Goal: Task Accomplishment & Management: Complete application form

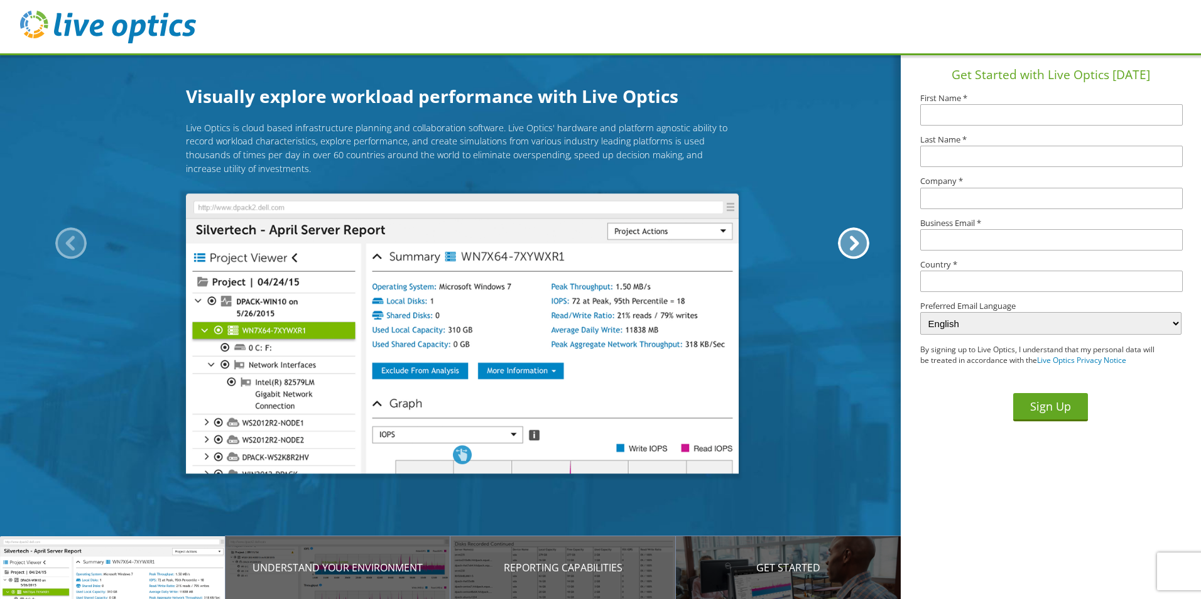
click at [132, 19] on img at bounding box center [108, 27] width 176 height 33
drag, startPoint x: 126, startPoint y: 36, endPoint x: 103, endPoint y: 26, distance: 25.1
click at [126, 35] on img at bounding box center [108, 27] width 176 height 33
click at [79, 23] on img at bounding box center [108, 27] width 176 height 33
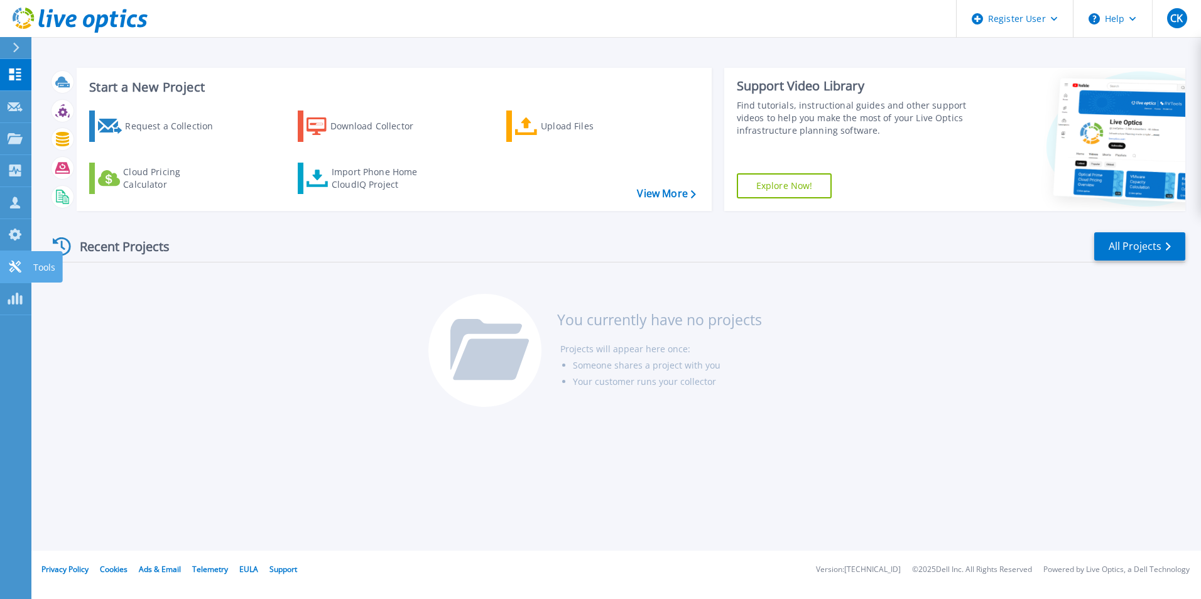
click at [14, 277] on link "Tools Tools" at bounding box center [15, 267] width 31 height 32
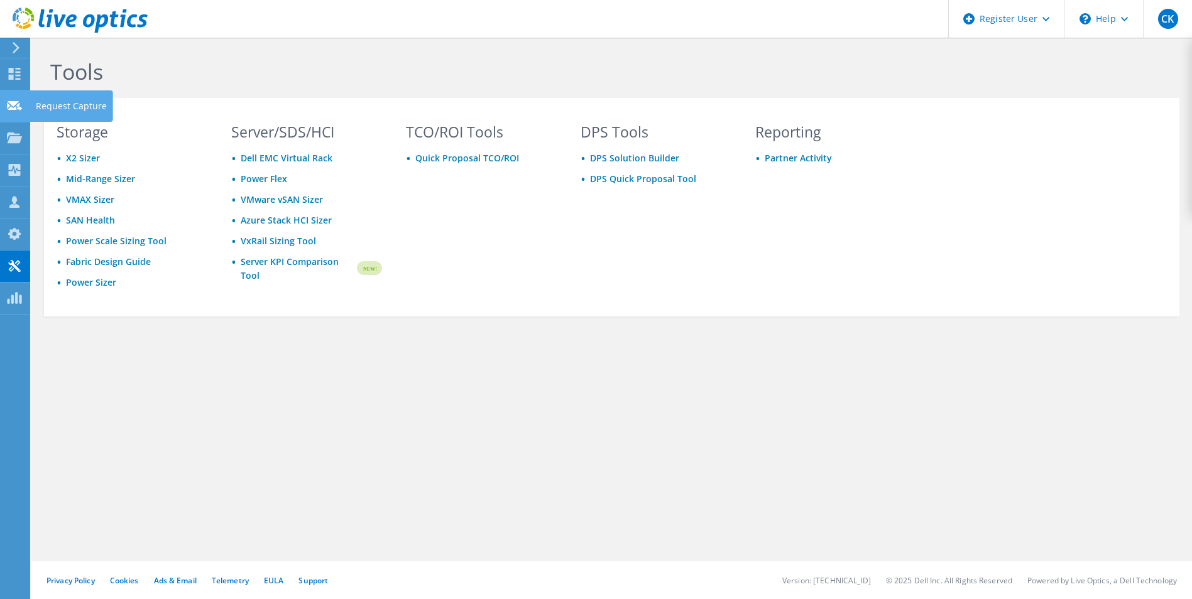
click at [19, 105] on use at bounding box center [14, 105] width 15 height 9
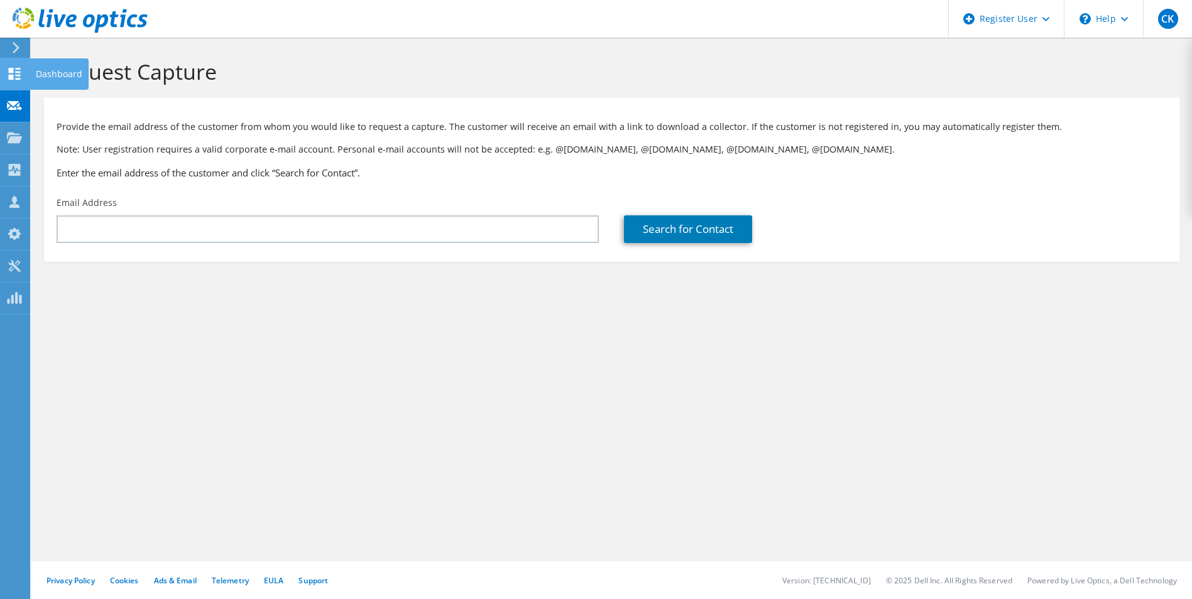
click at [14, 79] on icon at bounding box center [14, 74] width 15 height 12
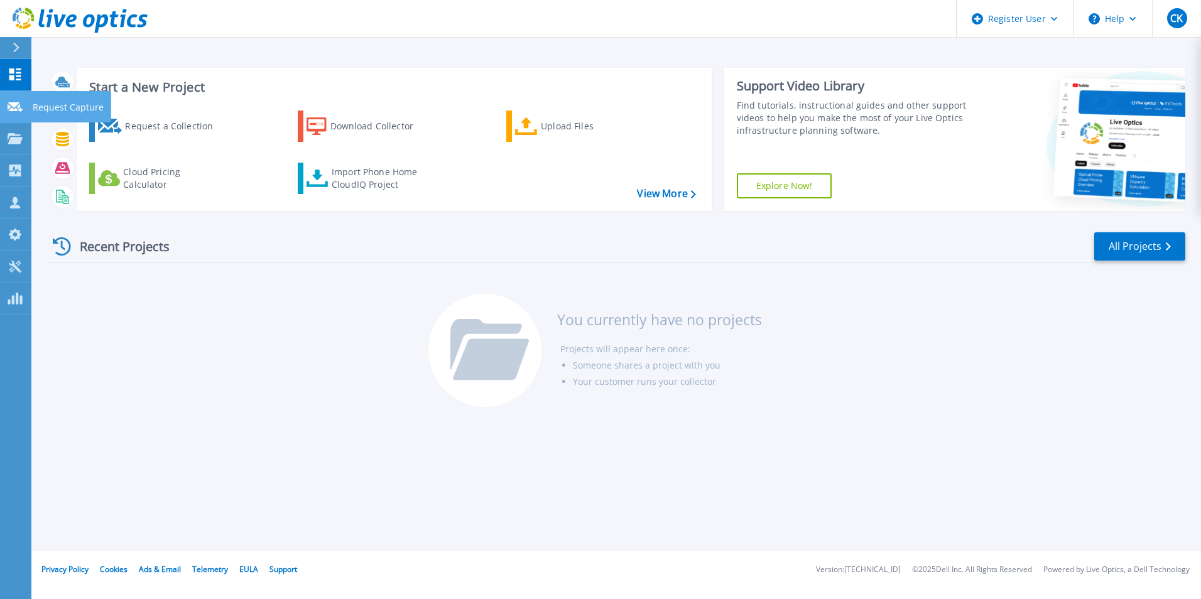
click at [3, 110] on link "Request Capture Request Capture" at bounding box center [15, 107] width 31 height 32
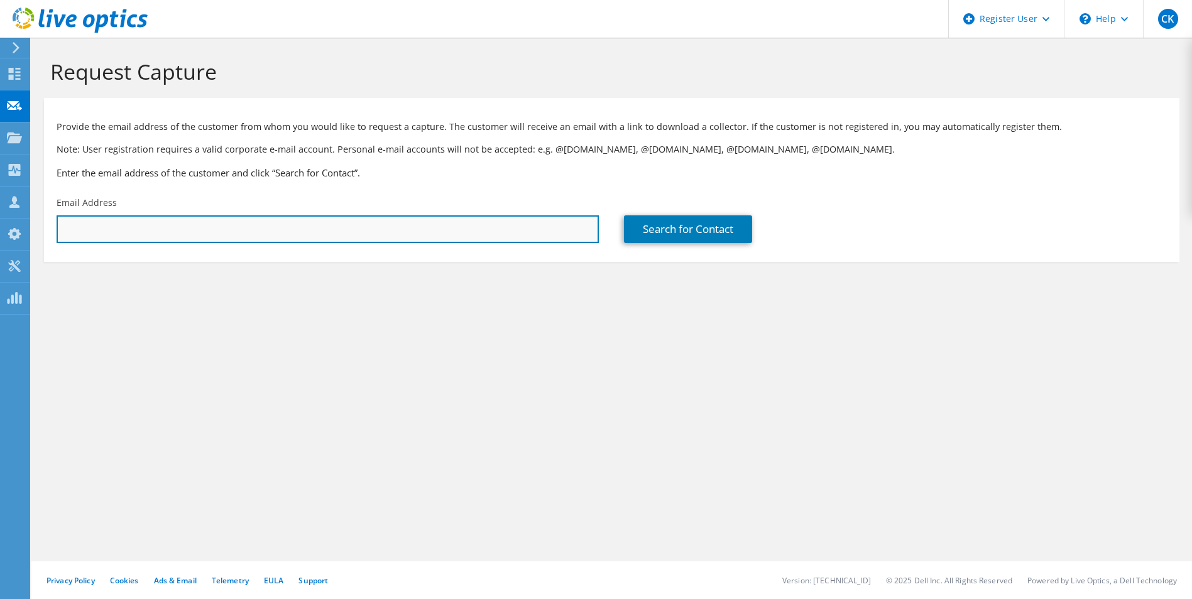
click at [256, 230] on input "text" at bounding box center [328, 230] width 542 height 28
